Goal: Transaction & Acquisition: Purchase product/service

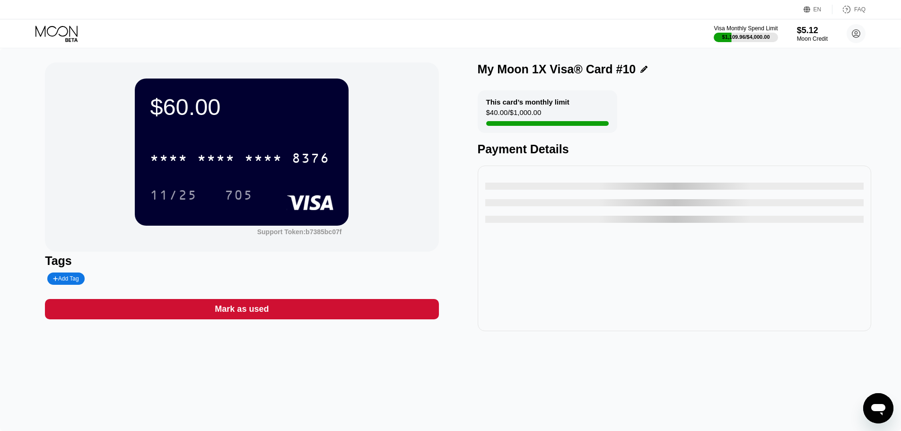
click at [40, 27] on icon at bounding box center [57, 34] width 44 height 17
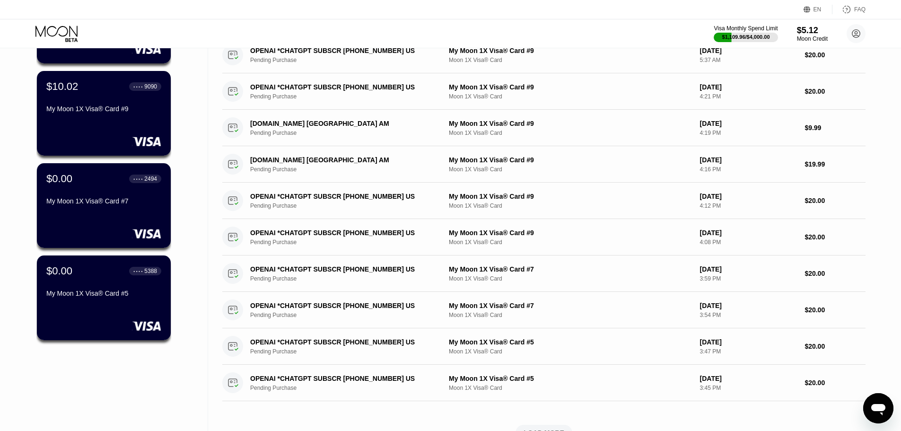
scroll to position [142, 0]
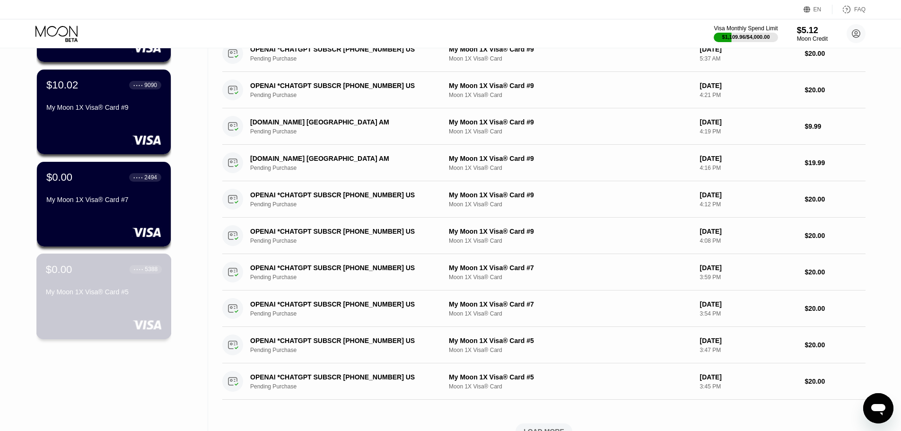
click at [99, 295] on div "My Moon 1X Visa® Card #5" at bounding box center [104, 292] width 116 height 8
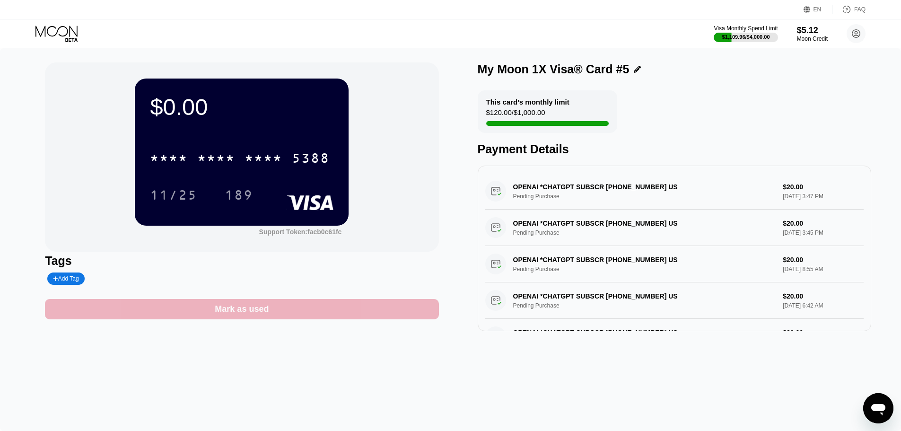
click at [301, 306] on div "Mark as used" at bounding box center [242, 309] width 394 height 20
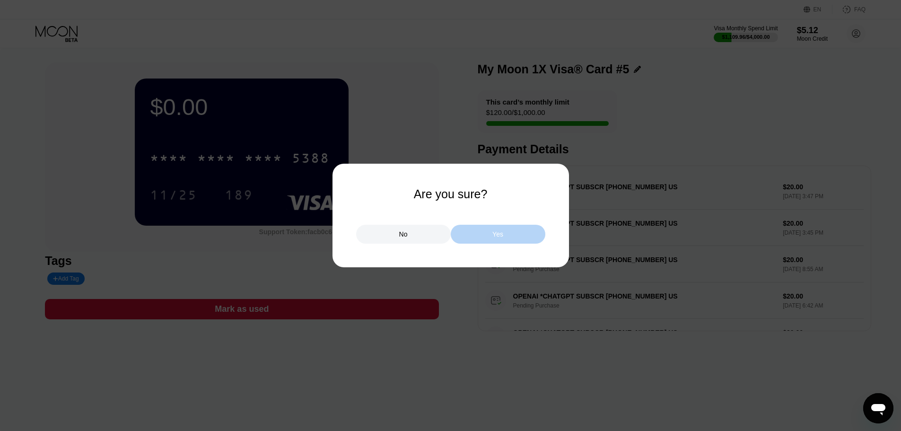
click at [477, 236] on div "Yes" at bounding box center [498, 234] width 95 height 19
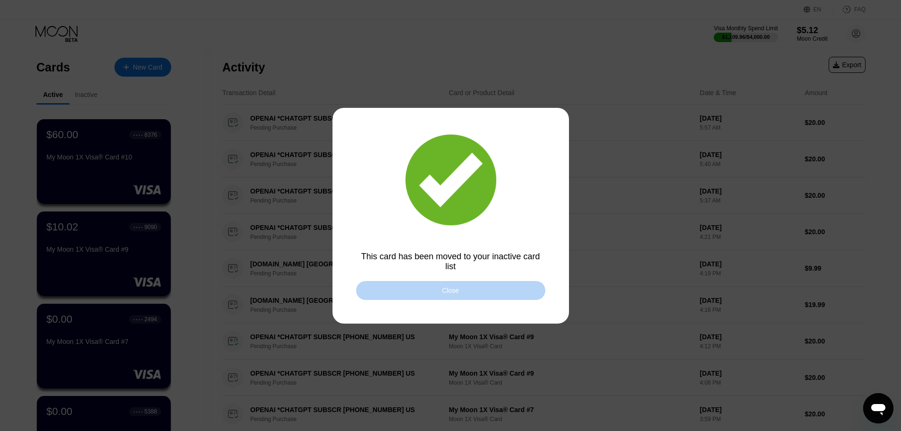
click at [406, 284] on div "Close" at bounding box center [450, 290] width 189 height 19
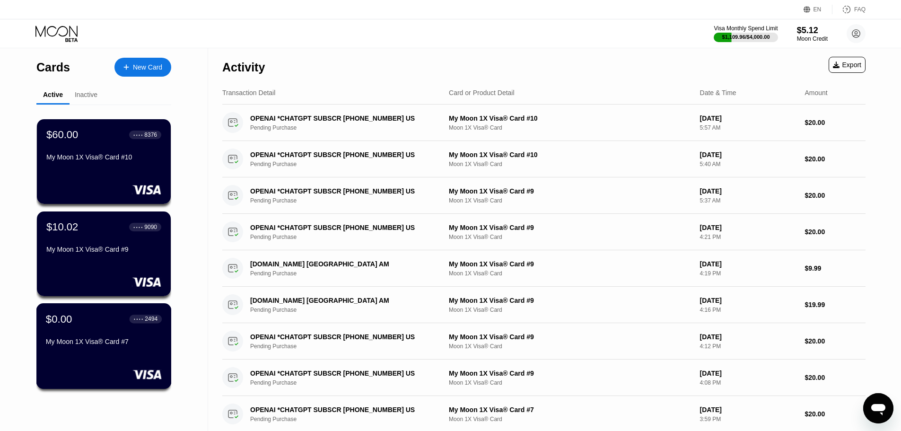
click at [57, 357] on div "$0.00 ● ● ● ● 2494 My Moon 1X Visa® Card #7" at bounding box center [103, 346] width 135 height 86
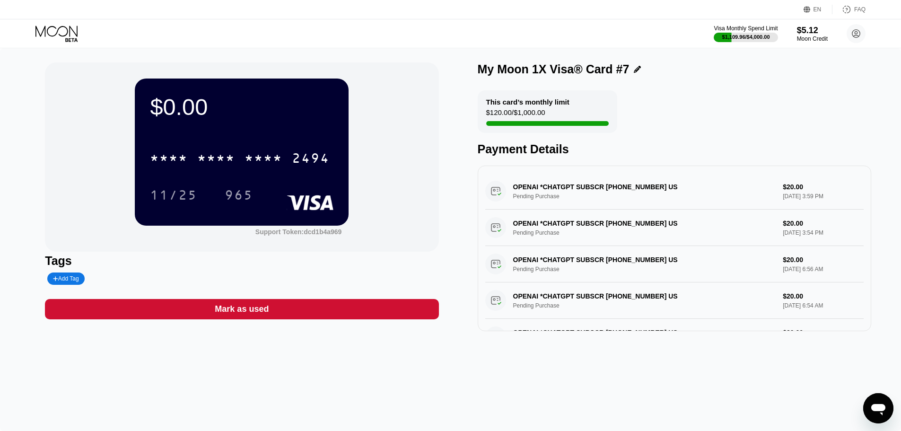
drag, startPoint x: 269, startPoint y: 282, endPoint x: 278, endPoint y: 292, distance: 14.1
click at [278, 292] on div "$0.00 * * * * * * * * * * * * 2494 11/25 965 Support Token: dcd1b4a969 Tags Add…" at bounding box center [242, 196] width 394 height 269
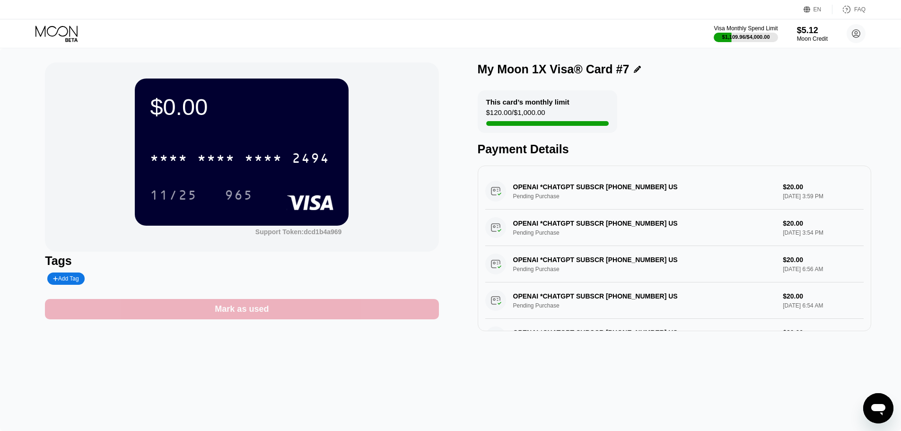
click at [292, 315] on div "Mark as used" at bounding box center [242, 309] width 394 height 20
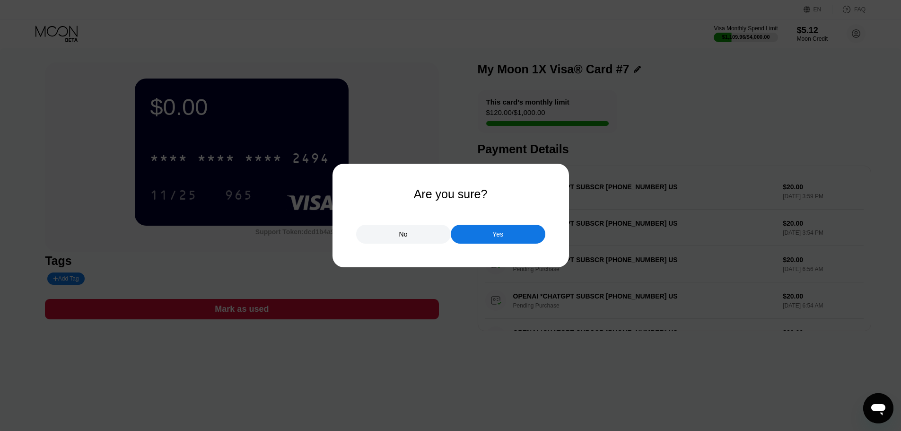
click at [510, 233] on div "Yes" at bounding box center [498, 234] width 95 height 19
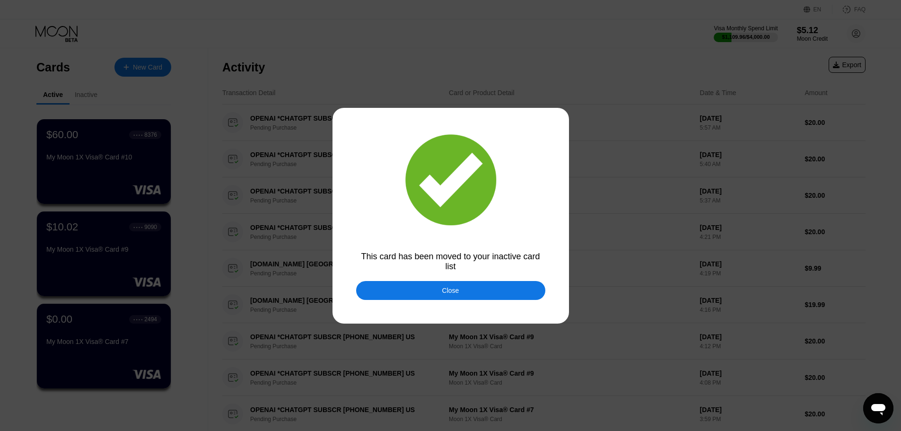
click at [439, 296] on div "Close" at bounding box center [450, 290] width 189 height 19
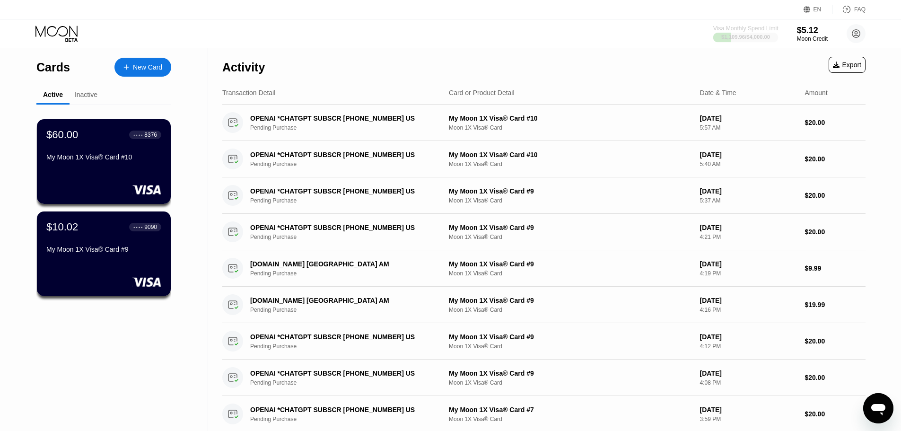
click at [730, 28] on div "Visa Monthly Spend Limit" at bounding box center [746, 28] width 65 height 7
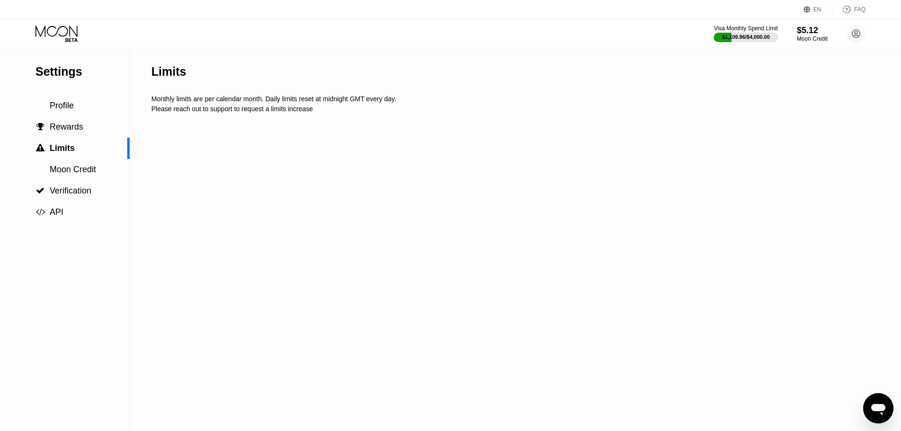
click at [793, 33] on div "Visa Monthly Spend Limit $1,109.96 / $4,000.00 $5.12 Moon Credit churchillwinds…" at bounding box center [790, 33] width 152 height 19
click at [802, 31] on div "Visa Monthly Spend Limit $1,109.96 / $4,000.00 $5.12 Moon Credit churchillwinds…" at bounding box center [790, 33] width 152 height 19
click at [802, 31] on div "$5.12" at bounding box center [813, 30] width 32 height 10
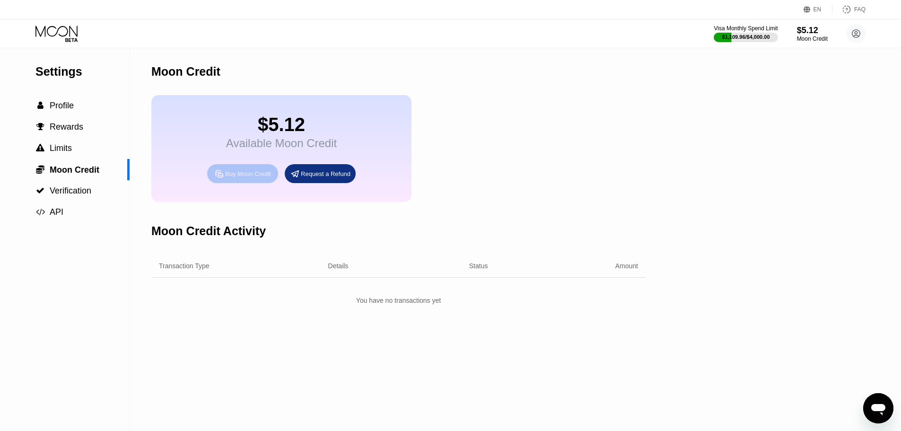
click at [241, 178] on div "Buy Moon Credit" at bounding box center [248, 174] width 46 height 8
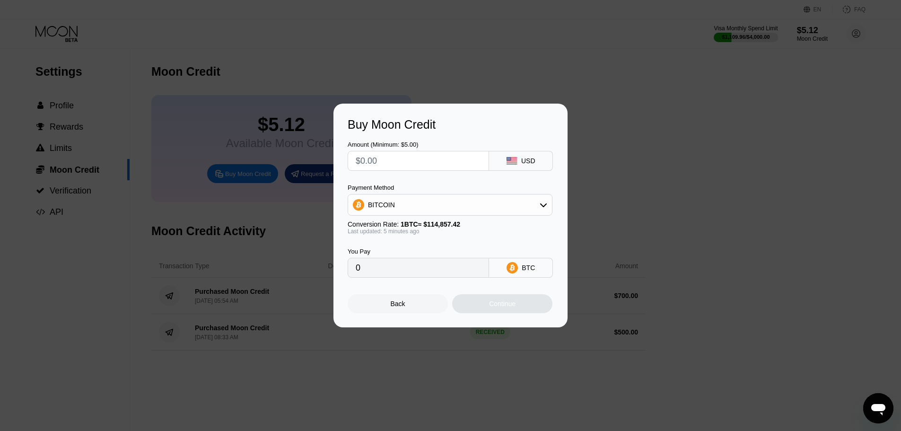
click at [423, 168] on input "text" at bounding box center [418, 160] width 125 height 19
type input "$5"
type input "0.00004355"
type input "$50"
type input "0.00043548"
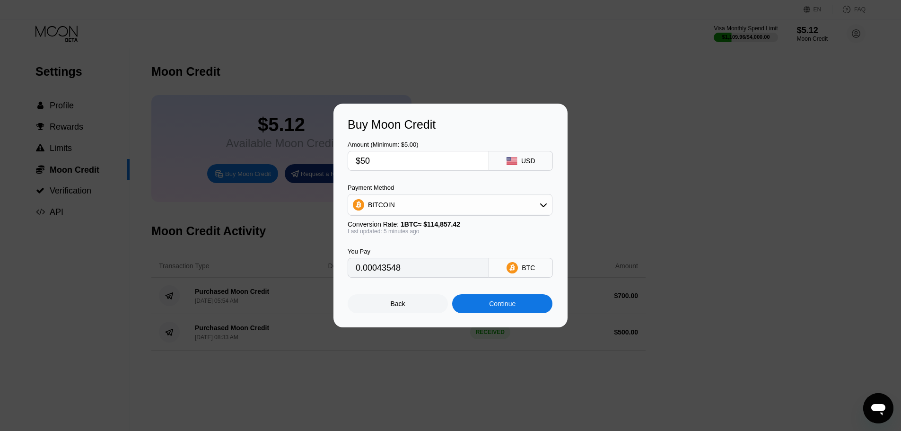
type input "$500"
type input "0.00435473"
type input "$500"
click at [396, 202] on div "BITCOIN" at bounding box center [450, 204] width 204 height 19
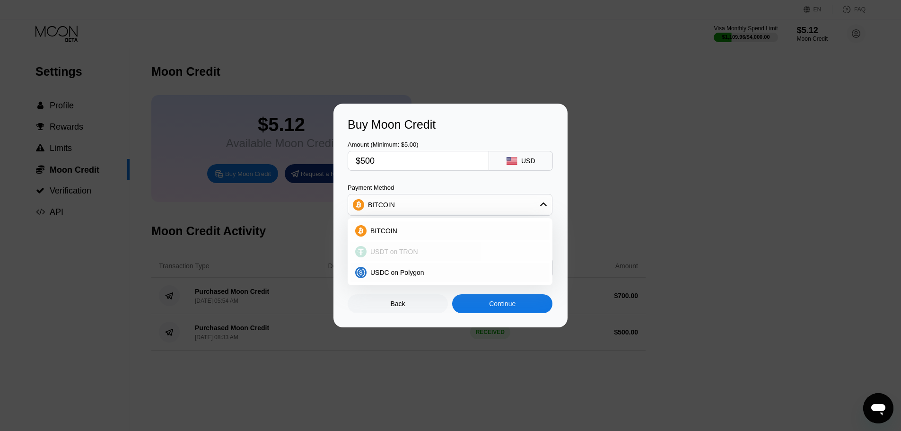
click at [420, 248] on div "USDT on TRON" at bounding box center [456, 252] width 178 height 8
type input "505.05"
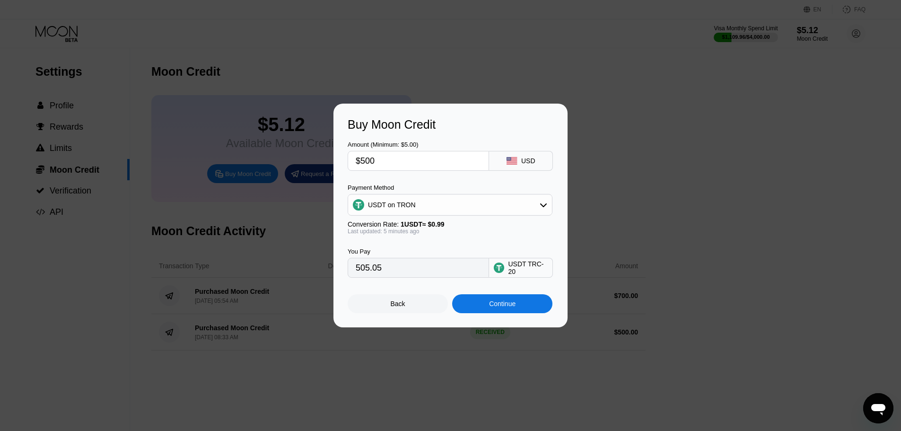
click at [503, 296] on div "Back Continue" at bounding box center [451, 295] width 206 height 35
click at [500, 313] on div "Continue" at bounding box center [502, 303] width 100 height 19
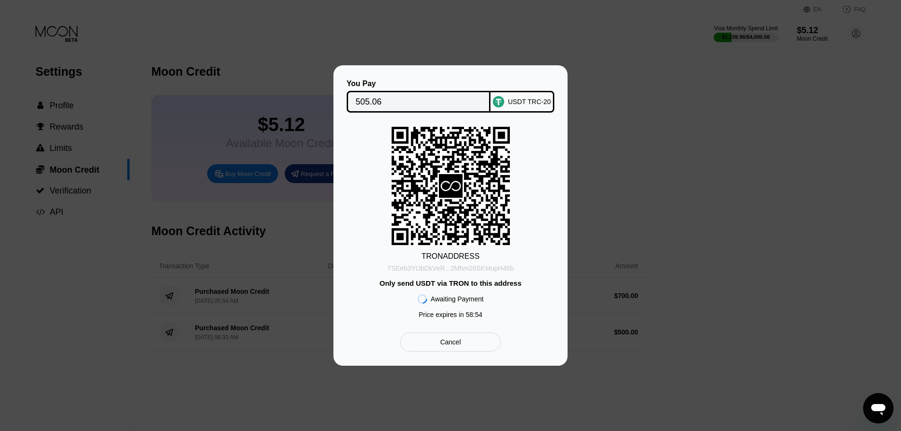
click at [454, 269] on div "TSEeb3YtJbDkVeR...2Mhm26SKMupH46b" at bounding box center [451, 269] width 127 height 8
click at [404, 99] on input "505.06" at bounding box center [419, 101] width 126 height 19
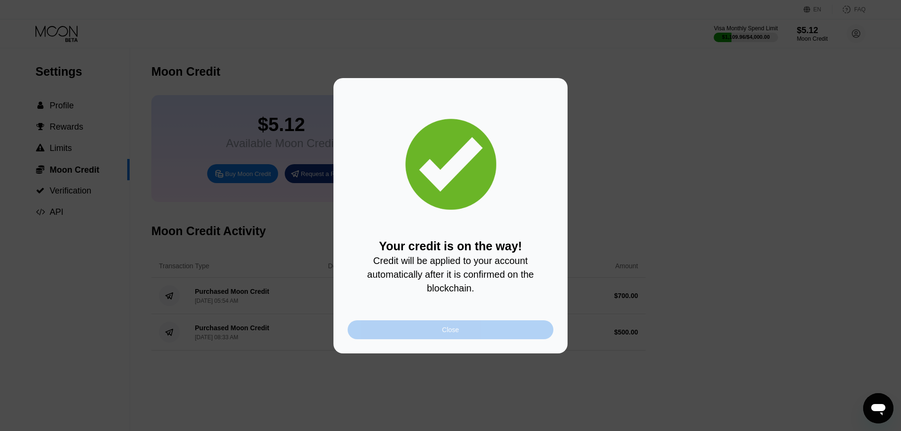
click at [495, 339] on div "Close" at bounding box center [451, 329] width 206 height 19
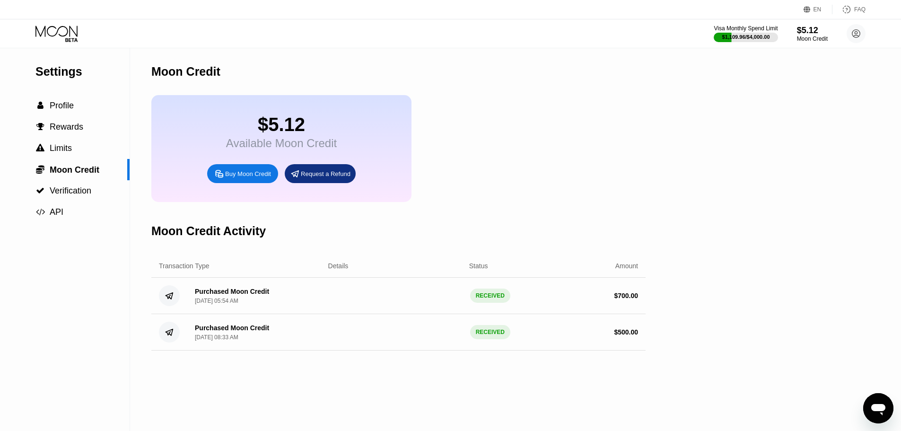
click at [40, 35] on icon at bounding box center [56, 31] width 42 height 11
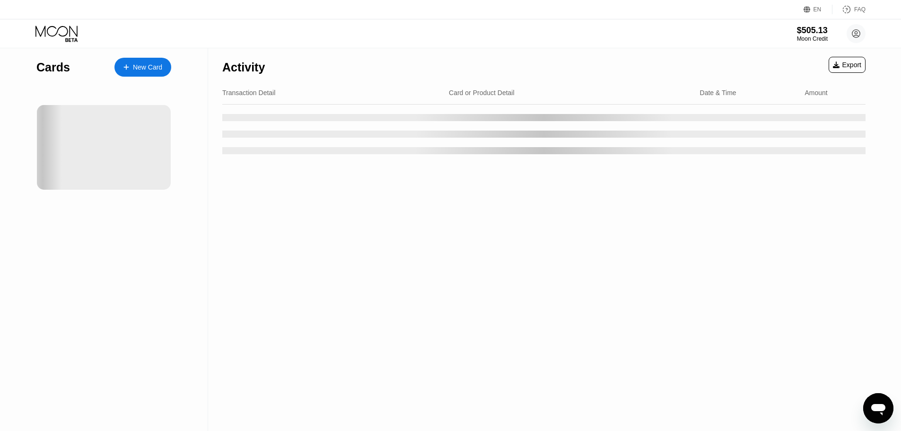
click at [137, 78] on div "Cards New Card" at bounding box center [103, 64] width 135 height 33
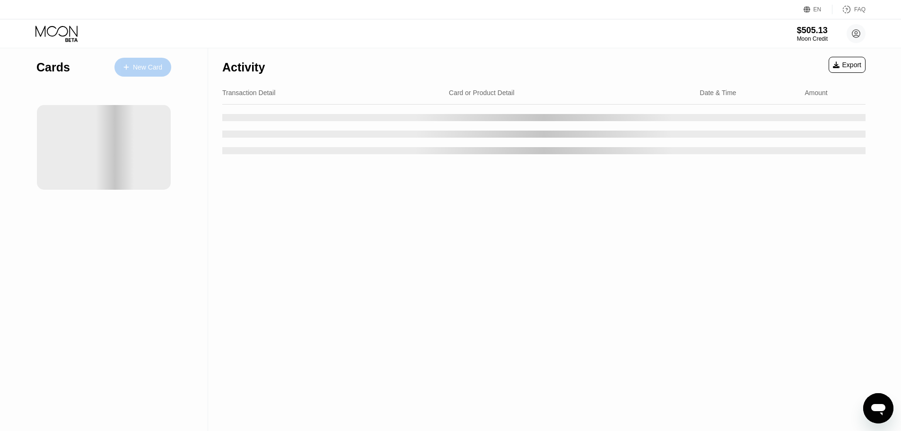
click at [138, 73] on div "New Card" at bounding box center [143, 67] width 57 height 19
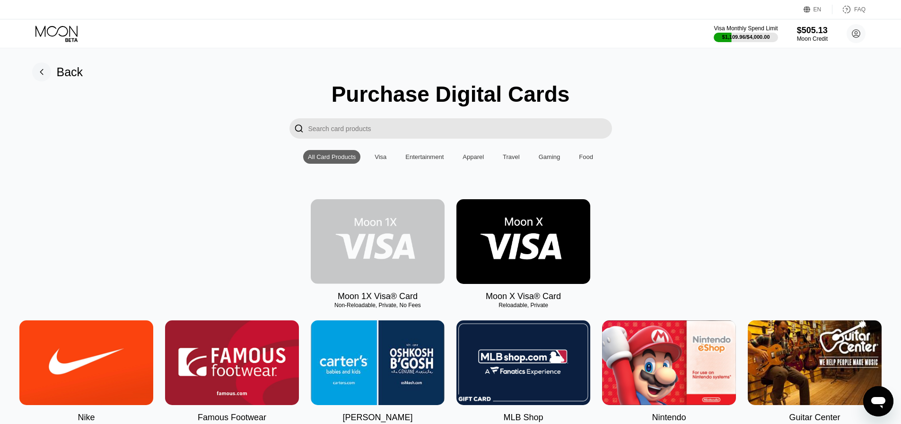
click at [369, 274] on img at bounding box center [378, 241] width 134 height 85
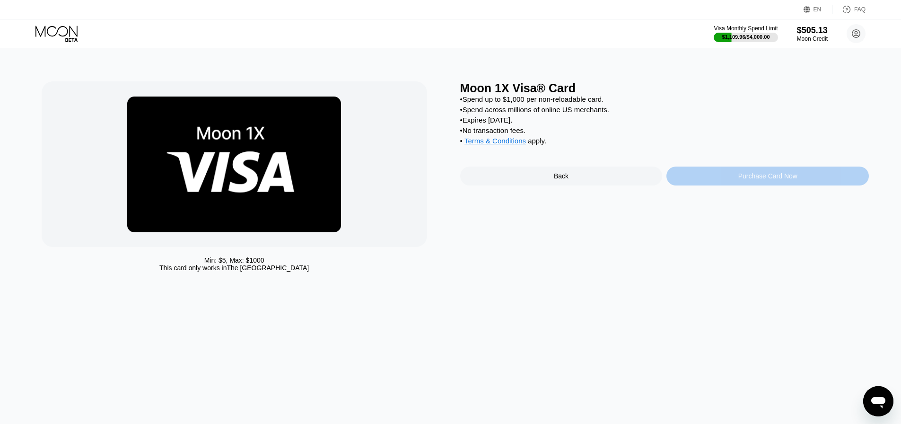
click at [722, 176] on div "Purchase Card Now" at bounding box center [768, 176] width 203 height 19
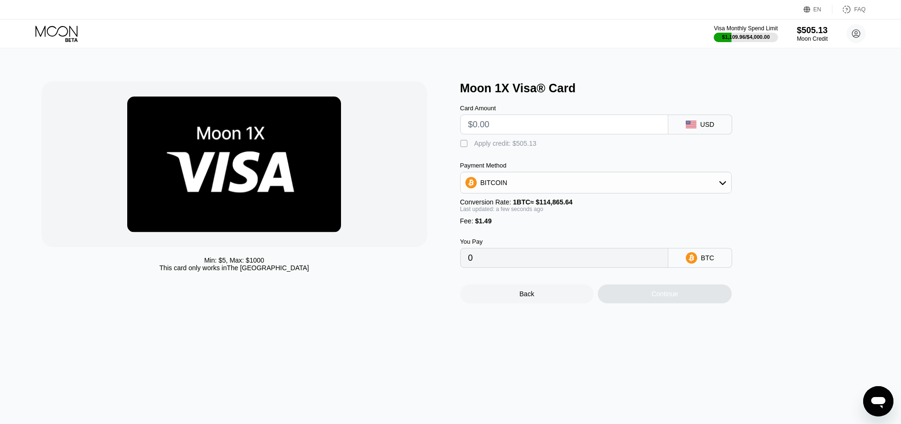
click at [535, 124] on input "text" at bounding box center [564, 124] width 192 height 19
type input "$120"
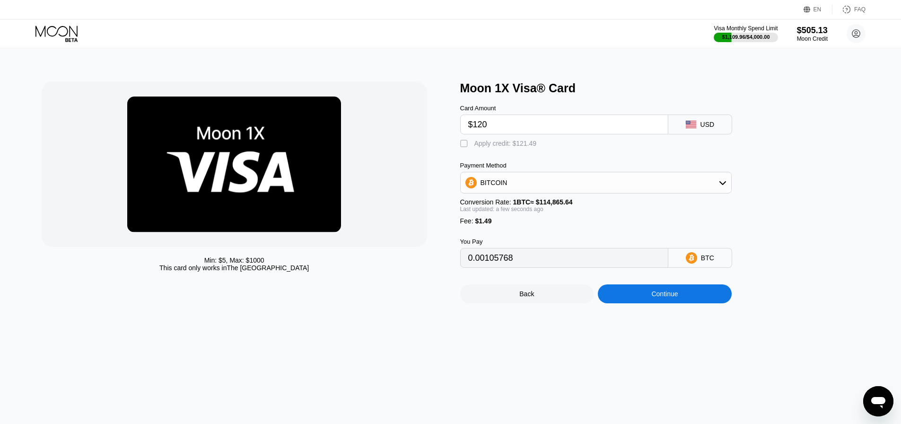
type input "0.00105768"
type input "$120"
click at [505, 144] on div "Apply credit: $121.49" at bounding box center [506, 144] width 62 height 8
type input "0"
click at [646, 318] on div "Min: $ 5 , Max: $ 1000 This card only works in The United States Moon 1X Visa® …" at bounding box center [451, 236] width 909 height 376
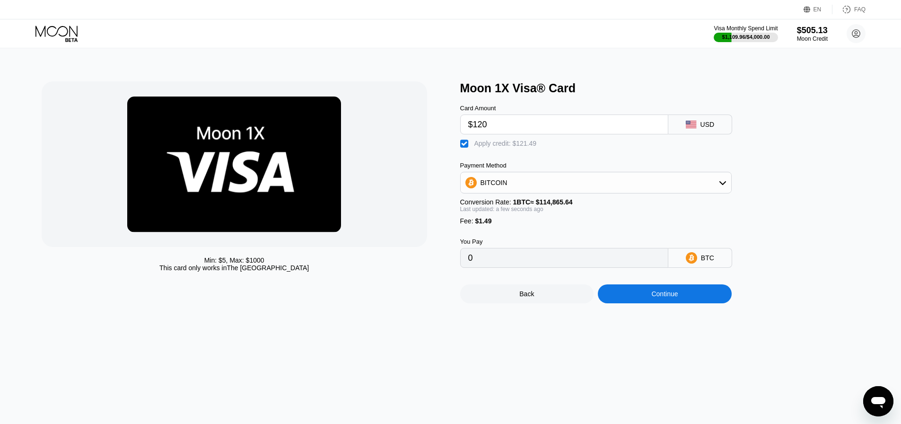
click at [646, 303] on div "Continue" at bounding box center [665, 293] width 134 height 19
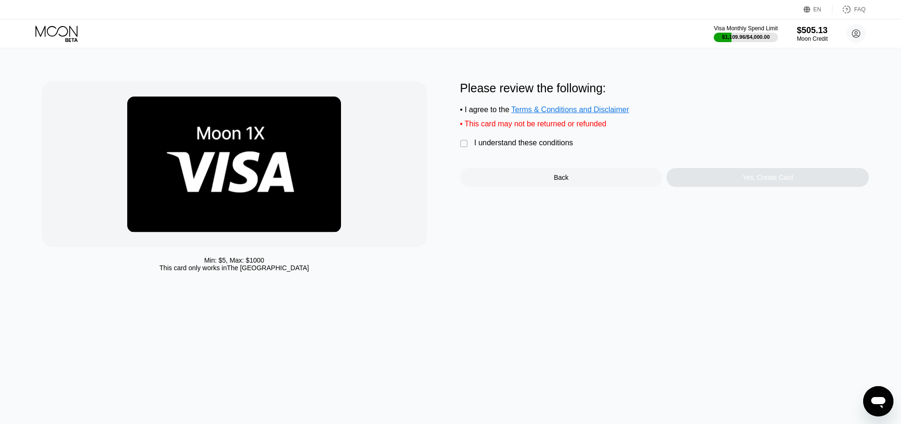
click at [544, 147] on div "I understand these conditions" at bounding box center [524, 143] width 99 height 9
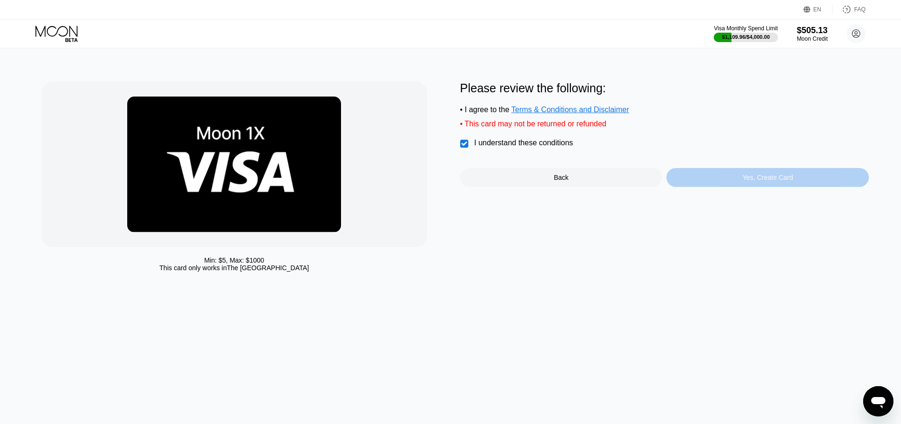
click at [692, 177] on div "Yes, Create Card" at bounding box center [768, 177] width 203 height 19
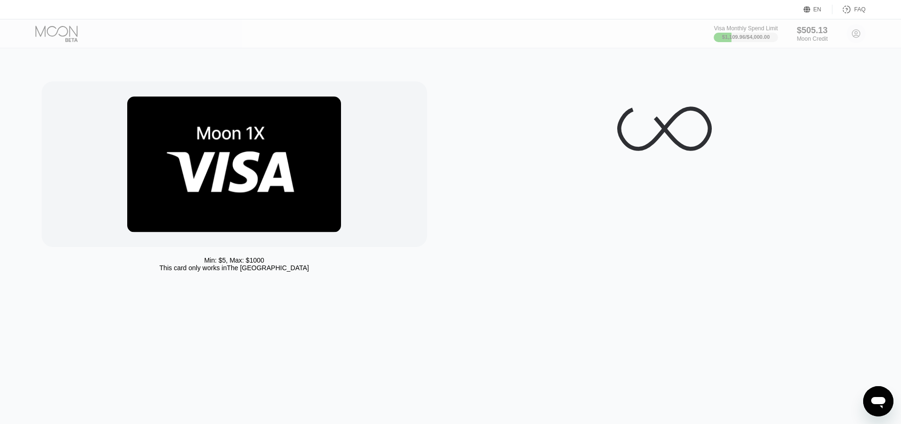
drag, startPoint x: 230, startPoint y: 197, endPoint x: 147, endPoint y: 163, distance: 90.0
click at [147, 163] on img at bounding box center [234, 165] width 214 height 136
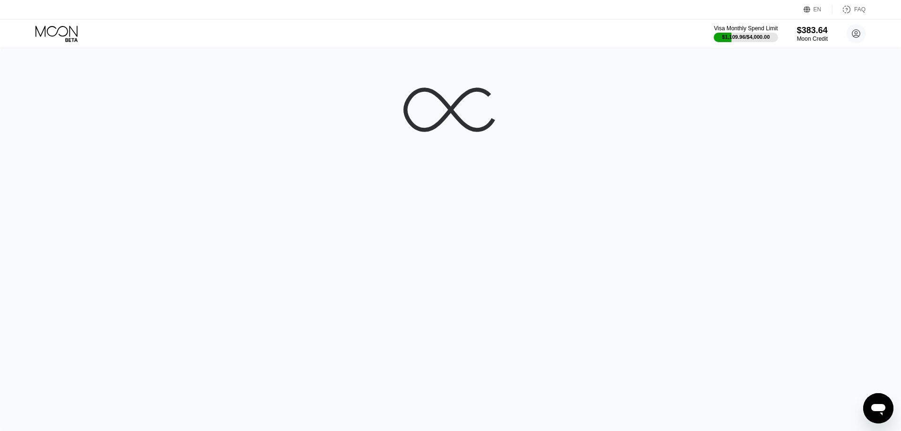
click at [302, 242] on div at bounding box center [450, 239] width 901 height 383
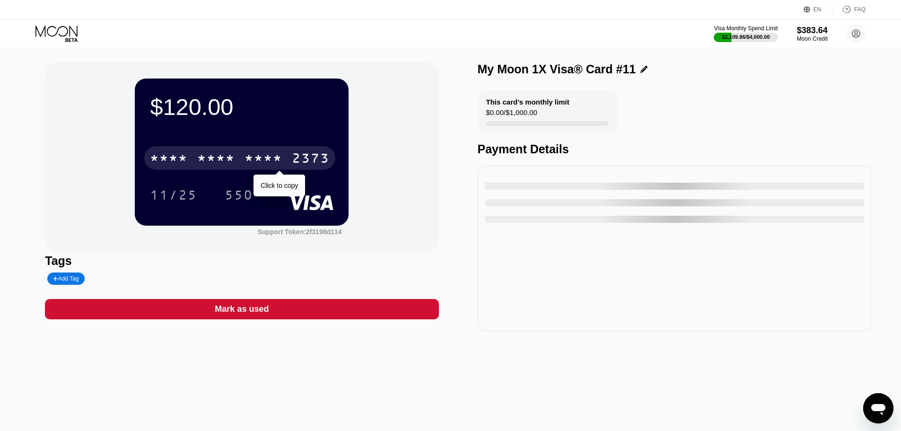
click at [249, 170] on div "* * * * * * * * * * * * 2373" at bounding box center [239, 158] width 191 height 24
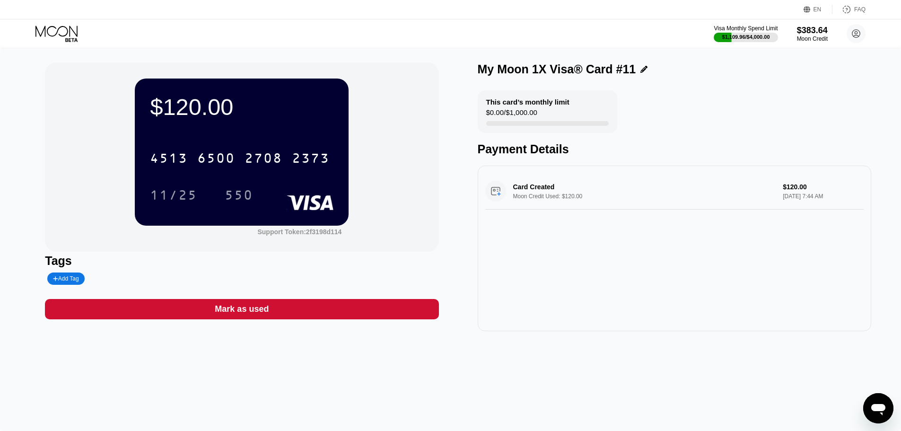
click at [43, 40] on icon at bounding box center [57, 34] width 44 height 17
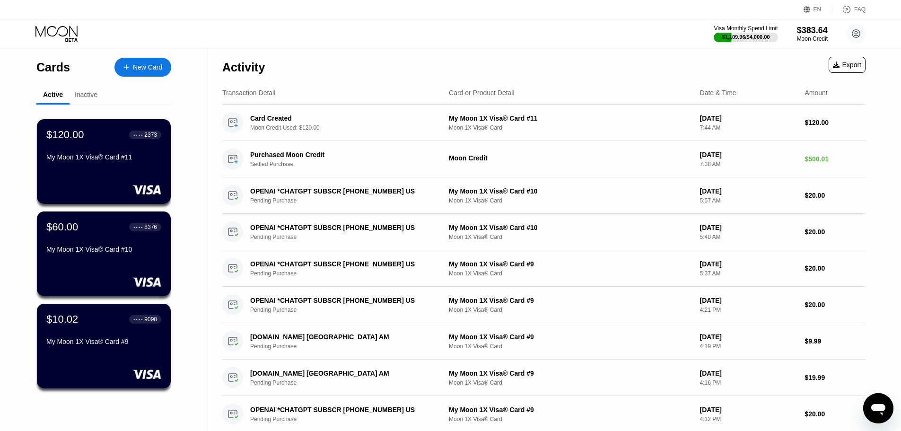
click at [47, 35] on icon at bounding box center [57, 34] width 44 height 17
click at [121, 146] on div "$120.00 ● ● ● ● 2373 My Moon 1X Visa® Card #11" at bounding box center [103, 147] width 115 height 36
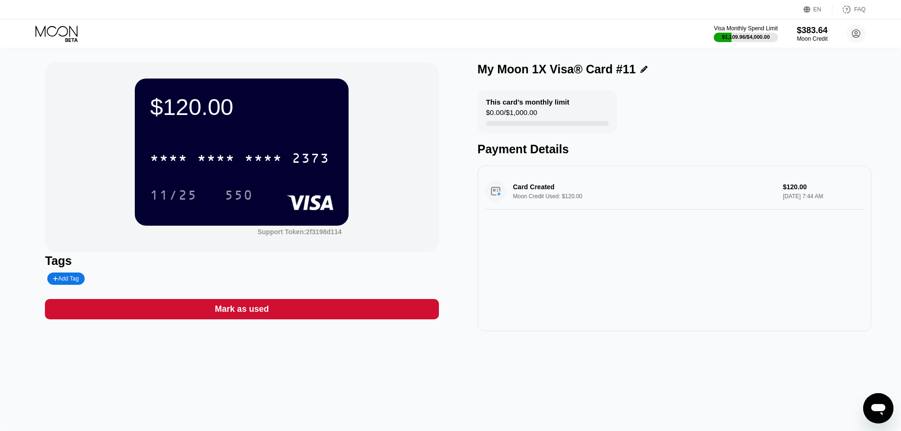
click at [43, 24] on div "Visa Monthly Spend Limit $1,109.96 / $4,000.00 $383.64 Moon Credit churchillwin…" at bounding box center [450, 33] width 901 height 28
click at [68, 38] on icon at bounding box center [71, 40] width 12 height 4
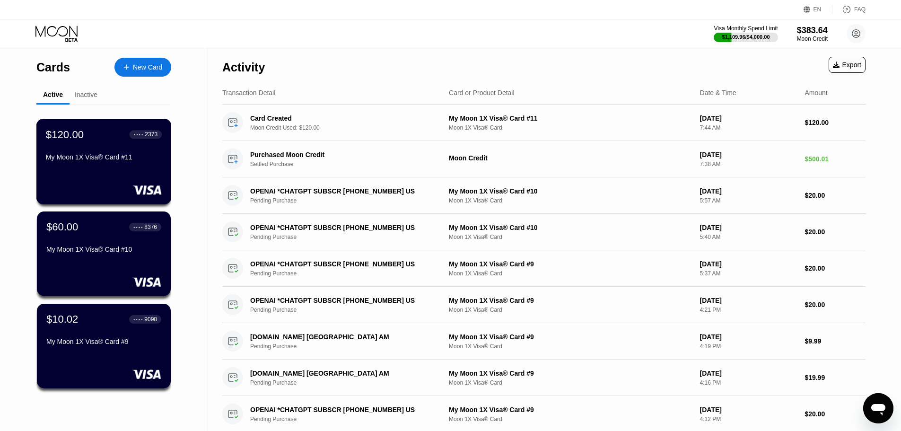
click at [106, 191] on div at bounding box center [104, 189] width 116 height 9
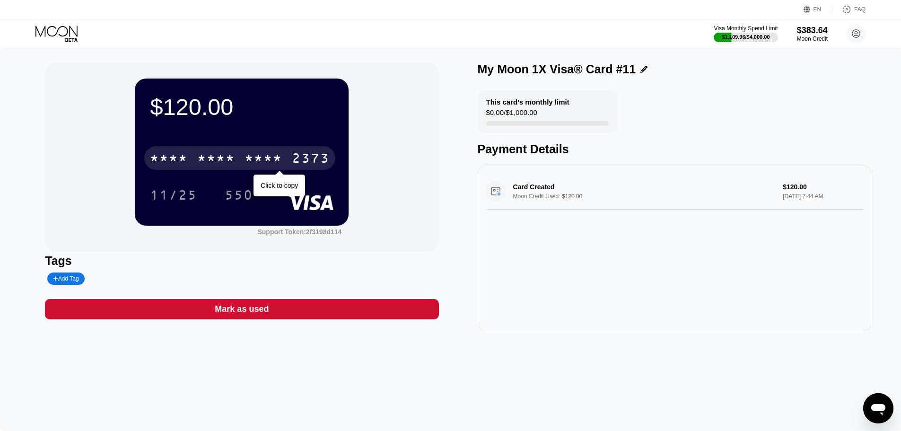
click at [244, 159] on div "* * * * * * * * * * * * 2373" at bounding box center [239, 158] width 191 height 24
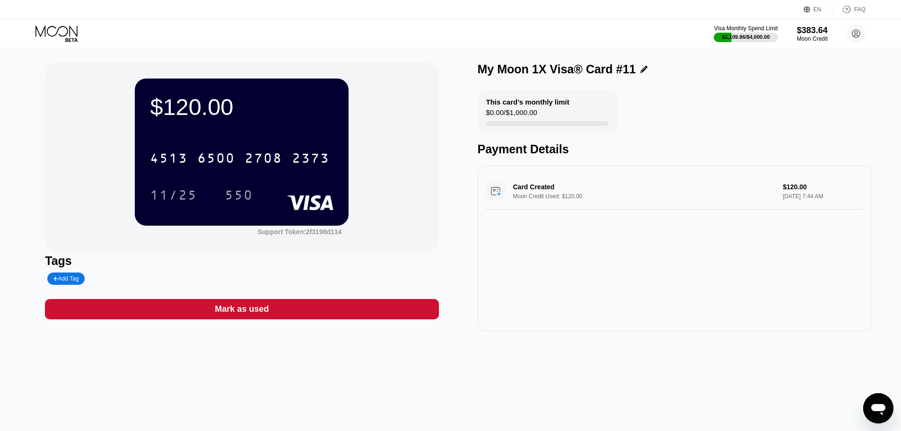
click at [98, 207] on div "$120.00 4513 6500 2708 2373 11/25 550 Support Token: 2f3198d114" at bounding box center [242, 156] width 394 height 189
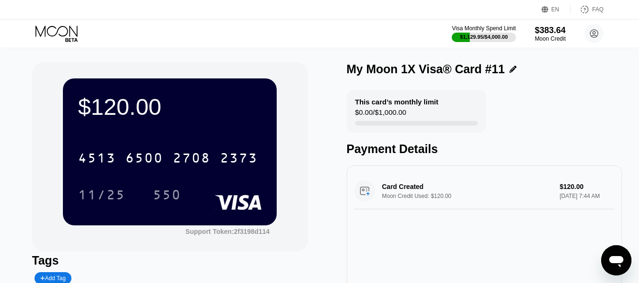
click at [76, 24] on div "Visa Monthly Spend Limit $1,129.95 / $4,000.00 $383.64 Moon Credit churchillwin…" at bounding box center [319, 33] width 639 height 28
click at [67, 30] on icon at bounding box center [56, 31] width 42 height 11
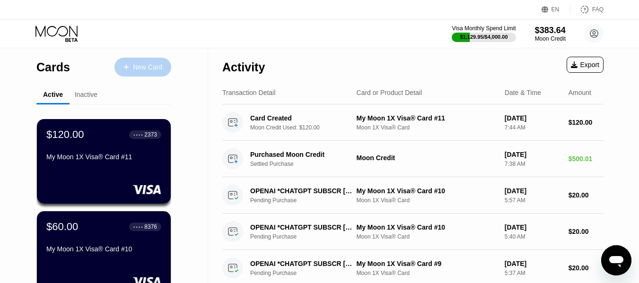
click at [152, 59] on div "New Card" at bounding box center [143, 67] width 57 height 19
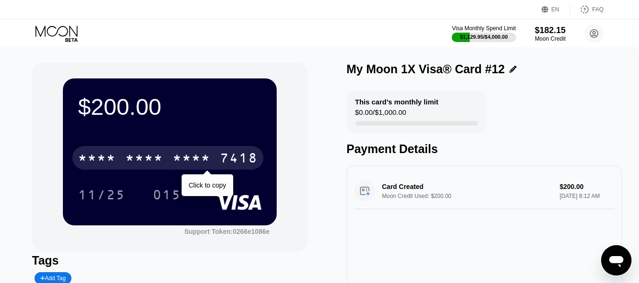
click at [203, 161] on div "* * * *" at bounding box center [192, 159] width 38 height 15
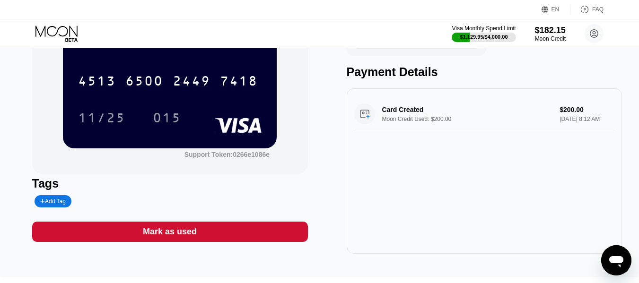
scroll to position [95, 0]
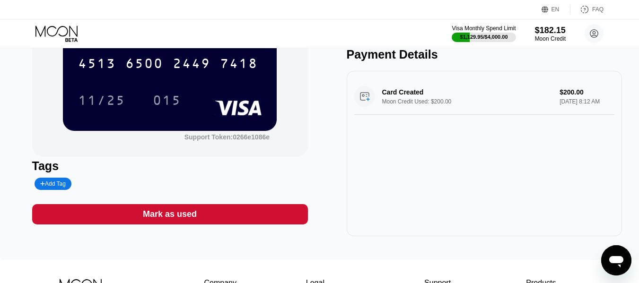
click at [211, 207] on div "$200.00 4513 6500 2449 7418 11/25 015 Support Token: 0266e1086e Tags Add Tag Ma…" at bounding box center [170, 102] width 276 height 269
click at [190, 229] on div "$200.00 4513 6500 2449 7418 11/25 015 Support Token: 0266e1086e Tags Add Tag Ma…" at bounding box center [170, 102] width 276 height 269
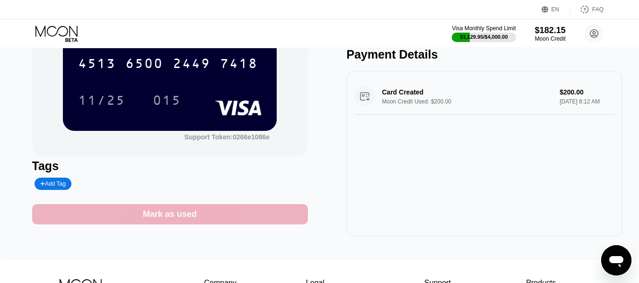
click at [275, 215] on div "Mark as used" at bounding box center [170, 214] width 276 height 20
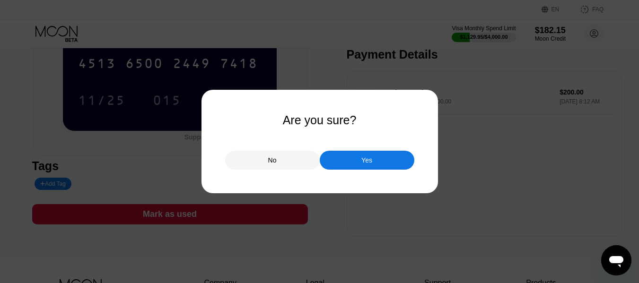
click at [360, 162] on div "Yes" at bounding box center [367, 160] width 95 height 19
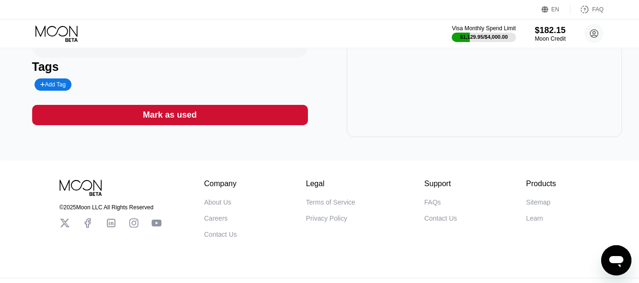
scroll to position [221, 0]
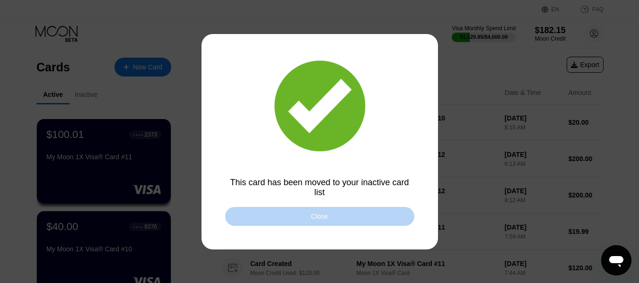
click at [311, 216] on div "Close" at bounding box center [319, 217] width 17 height 8
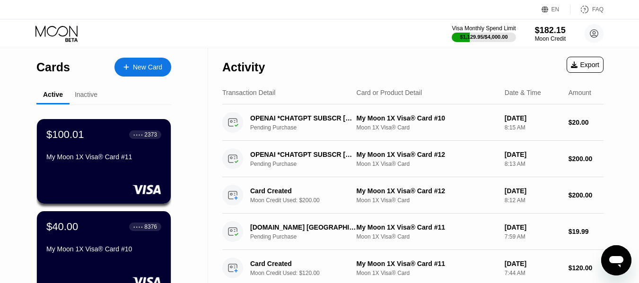
click at [41, 29] on icon at bounding box center [57, 34] width 44 height 17
